Goal: Complete application form

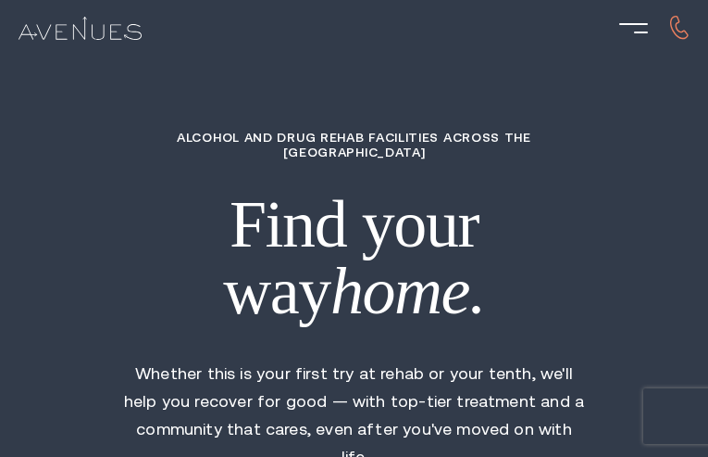
type input "zPXYbTszVHL"
type input "9399482698"
type input "[EMAIL_ADDRESS][DOMAIN_NAME]"
type input "nuJhZbISIWiWrXVU"
radio input "true"
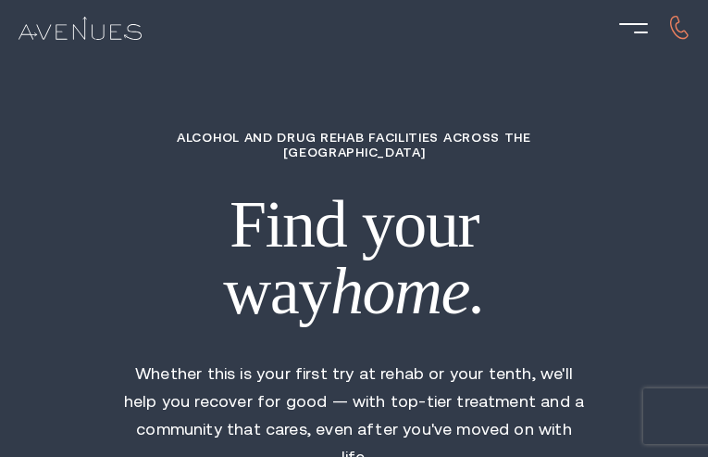
type input "CrlaICbza"
type input "pGjffUNsnAYUQs"
type input "OduFjhSYpoMbL"
type input "foffvIeNZpVgITwq"
type input "TfpbMKBBYKhKGbG"
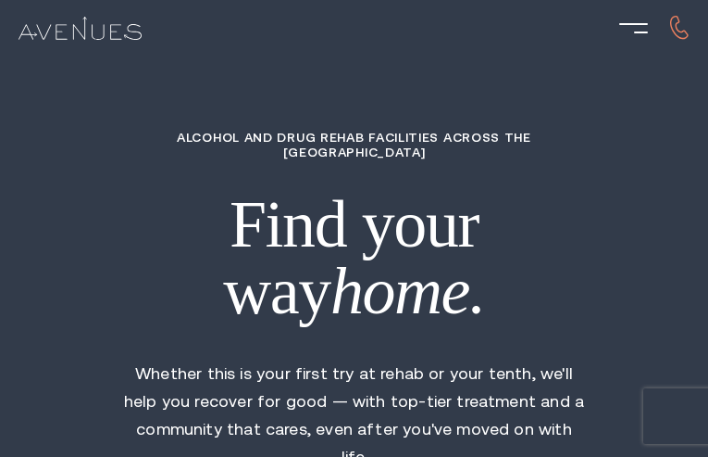
type input "2913634800"
type input "[EMAIL_ADDRESS][DOMAIN_NAME]"
